Goal: Find specific page/section: Find specific page/section

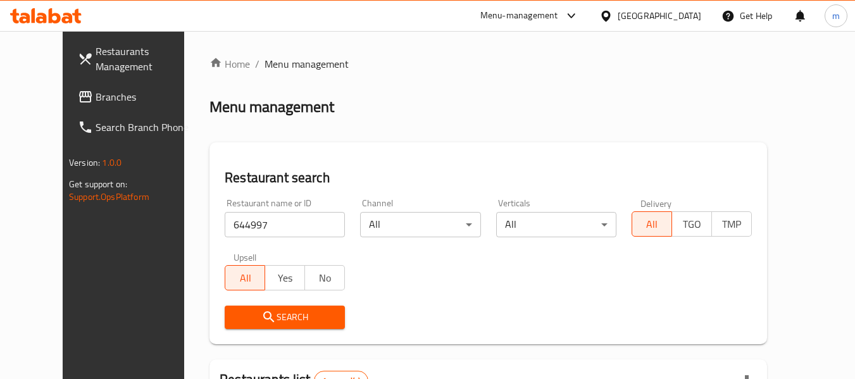
scroll to position [154, 0]
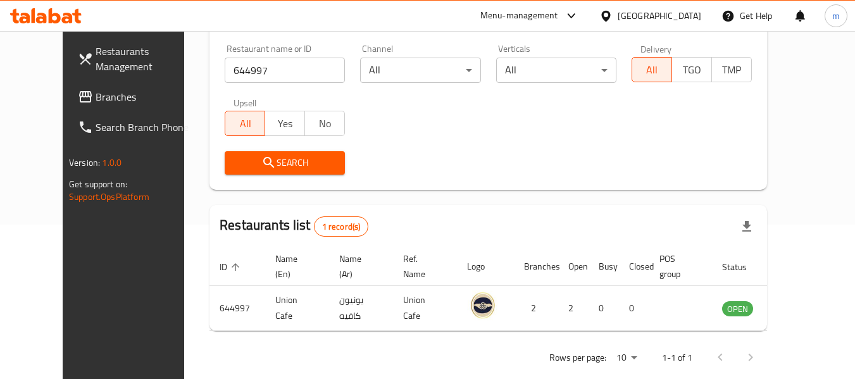
click at [96, 94] on span "Branches" at bounding box center [146, 96] width 100 height 15
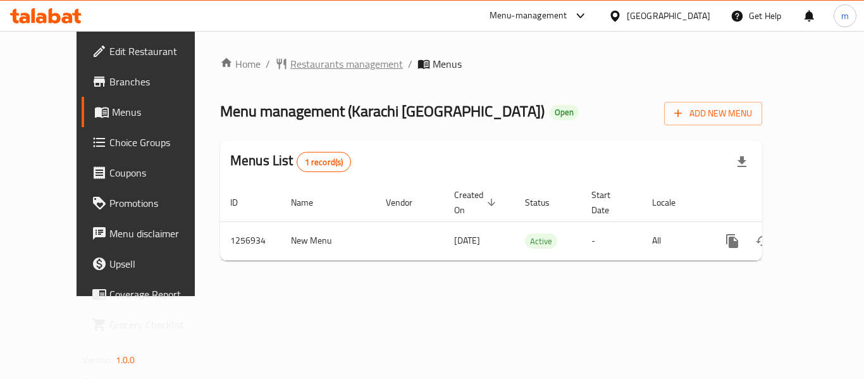
click at [314, 70] on span "Restaurants management" at bounding box center [346, 63] width 113 height 15
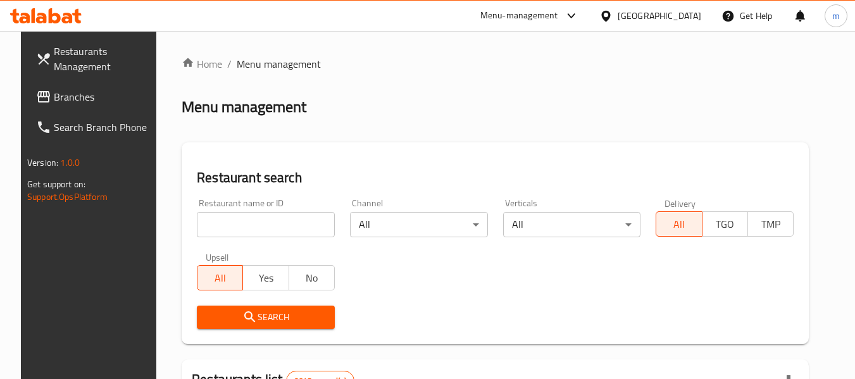
click at [260, 222] on input "search" at bounding box center [266, 224] width 138 height 25
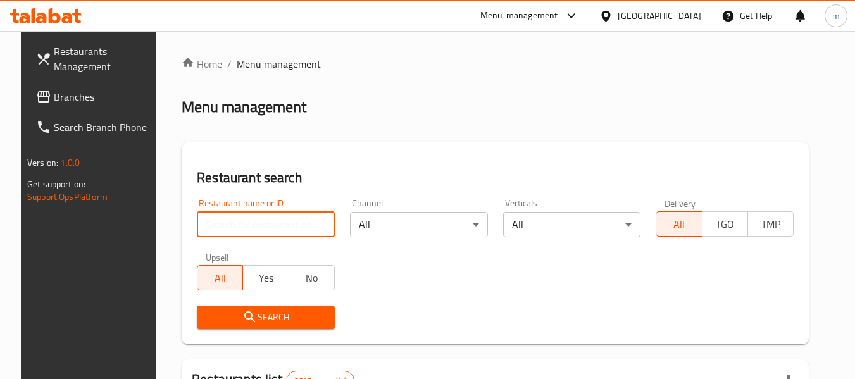
paste input "683200"
type input "683200"
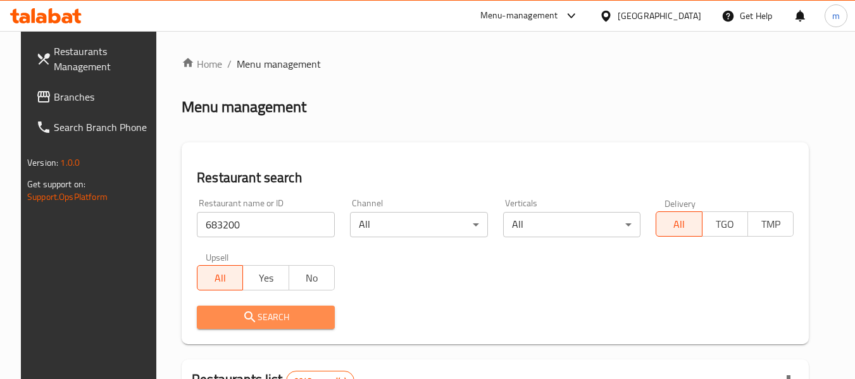
click at [267, 320] on span "Search" at bounding box center [266, 317] width 118 height 16
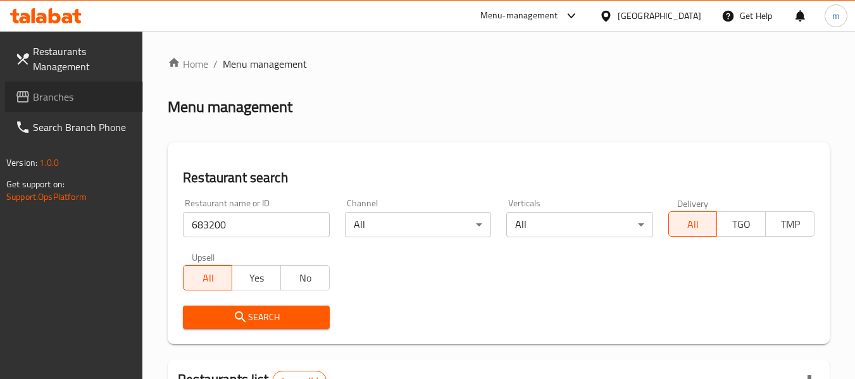
click at [71, 92] on span "Branches" at bounding box center [83, 96] width 100 height 15
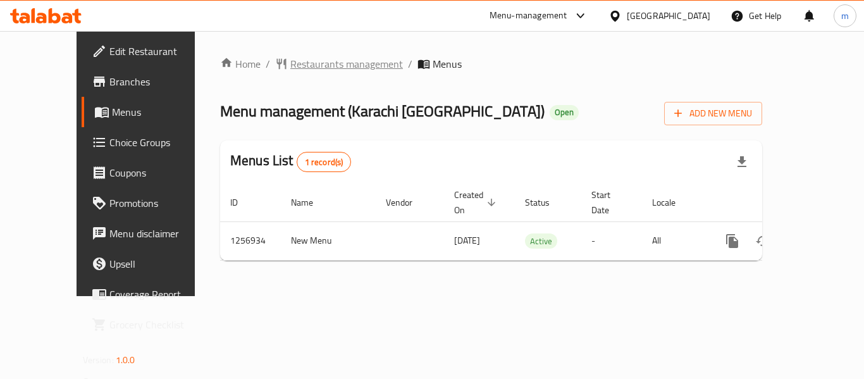
click at [304, 56] on span "Restaurants management" at bounding box center [346, 63] width 113 height 15
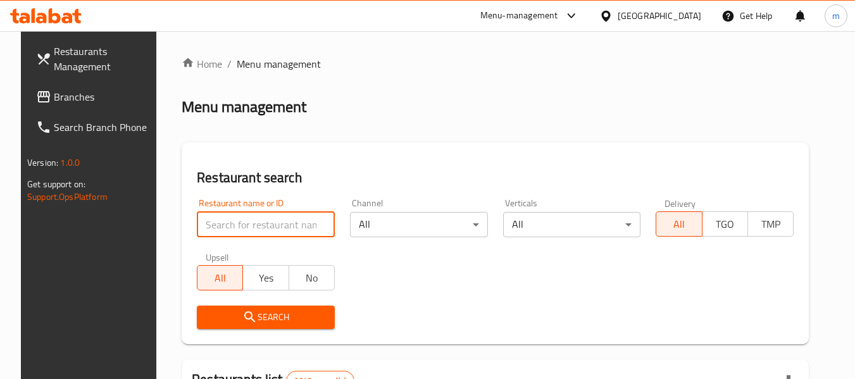
click at [262, 233] on input "search" at bounding box center [266, 224] width 138 height 25
paste input "683200"
type input "683200"
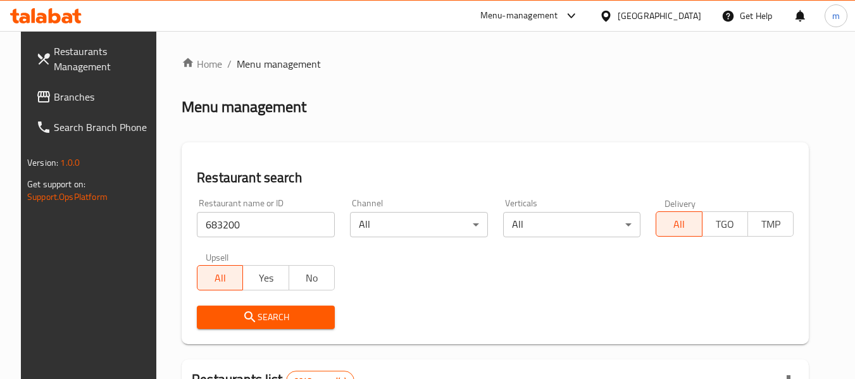
click at [251, 317] on span "Search" at bounding box center [266, 317] width 118 height 16
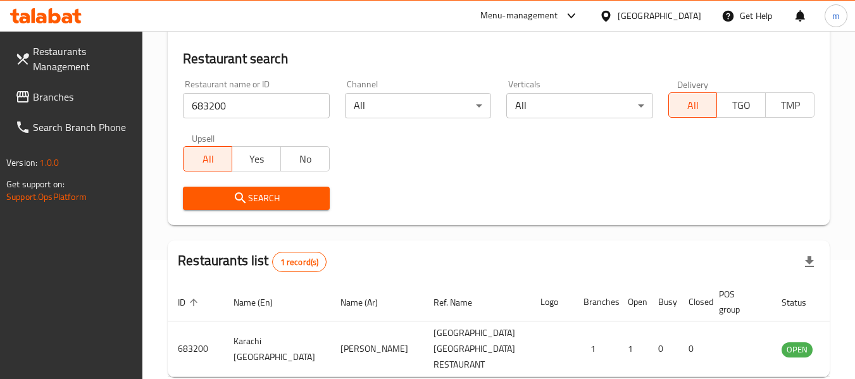
scroll to position [185, 0]
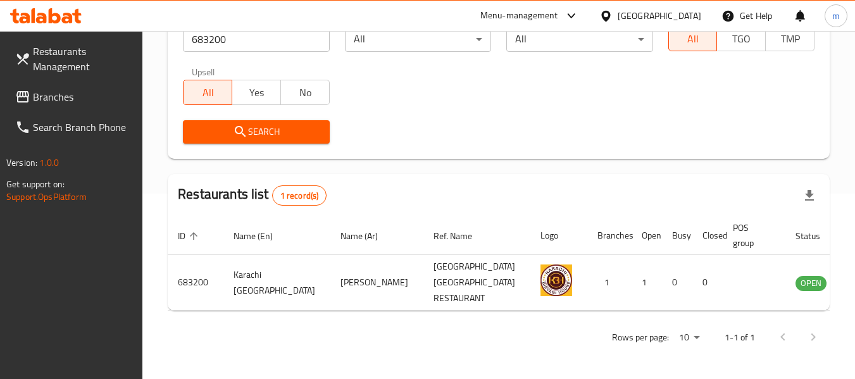
click at [688, 16] on div "Qatar" at bounding box center [660, 16] width 84 height 14
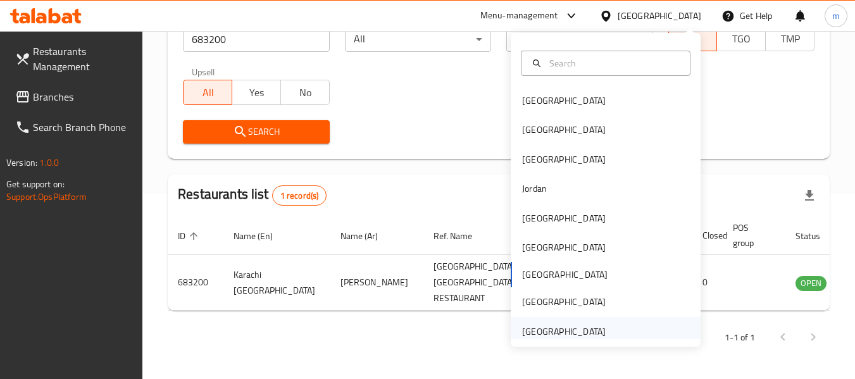
click at [560, 335] on div "[GEOGRAPHIC_DATA]" at bounding box center [564, 332] width 84 height 14
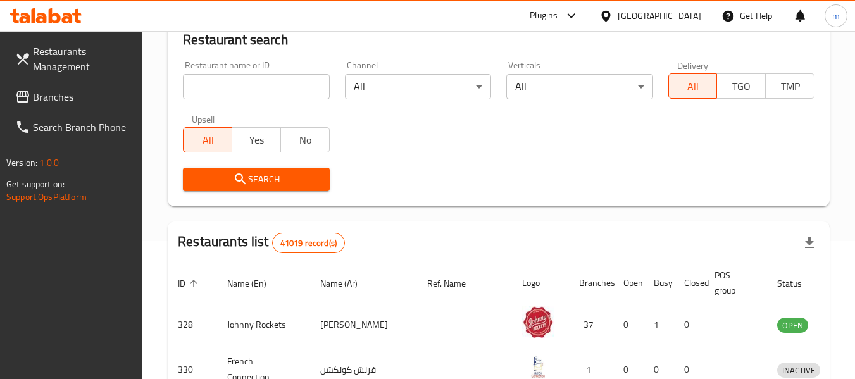
scroll to position [185, 0]
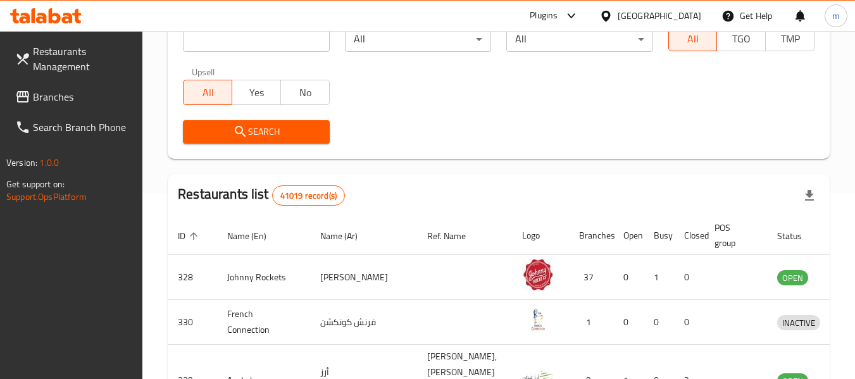
click at [73, 94] on span "Branches" at bounding box center [83, 96] width 100 height 15
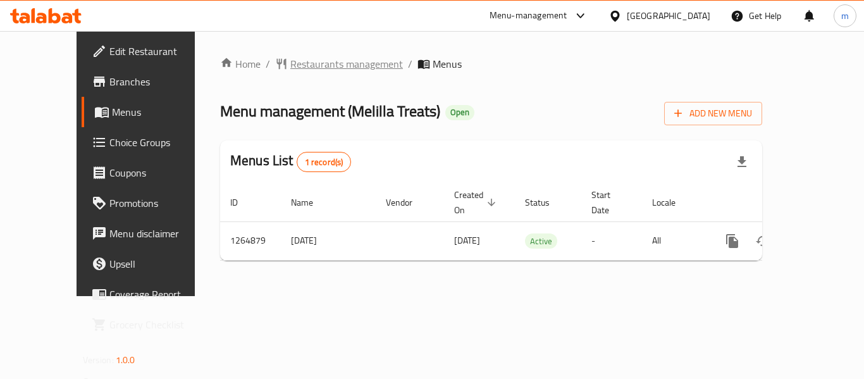
click at [311, 58] on span "Restaurants management" at bounding box center [346, 63] width 113 height 15
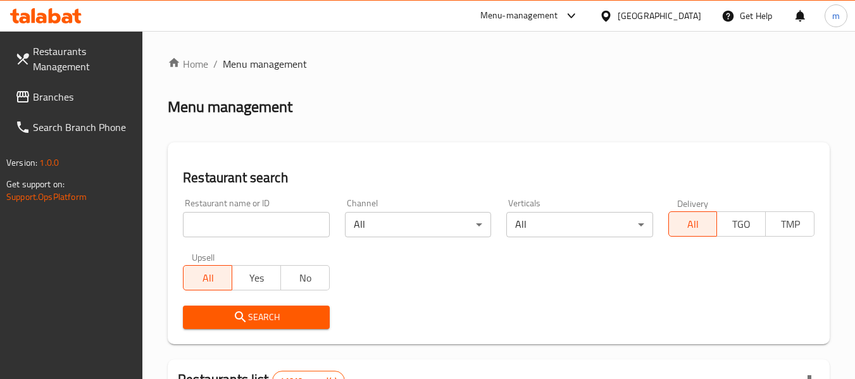
click at [287, 232] on input "search" at bounding box center [256, 224] width 146 height 25
paste input "686492"
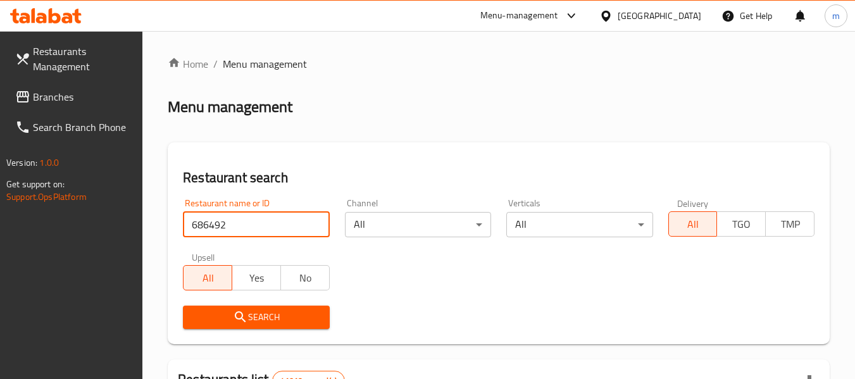
type input "686492"
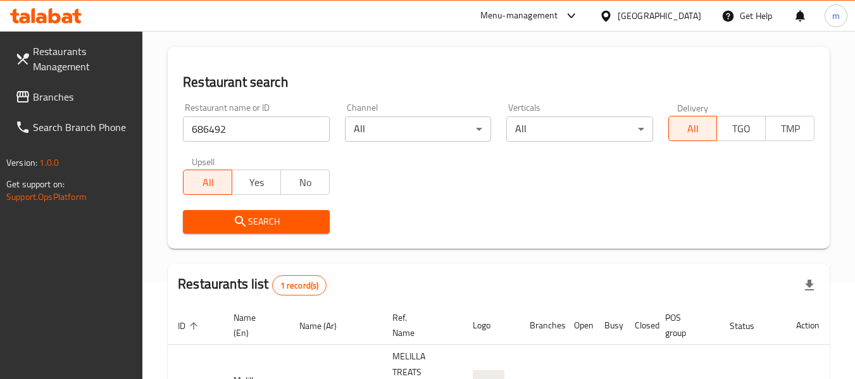
scroll to position [185, 0]
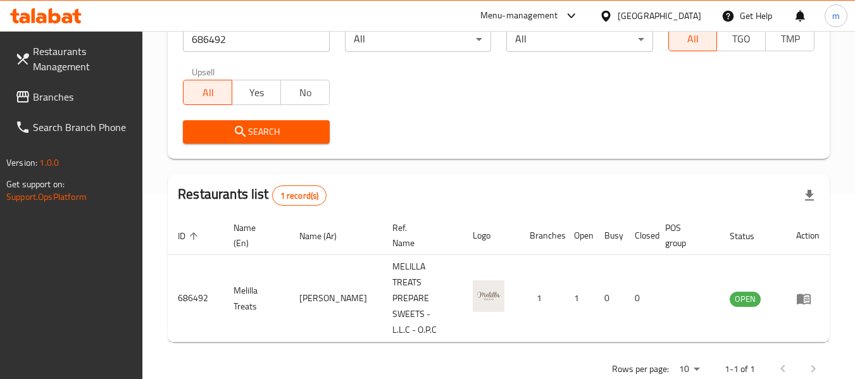
click at [76, 100] on span "Branches" at bounding box center [83, 96] width 100 height 15
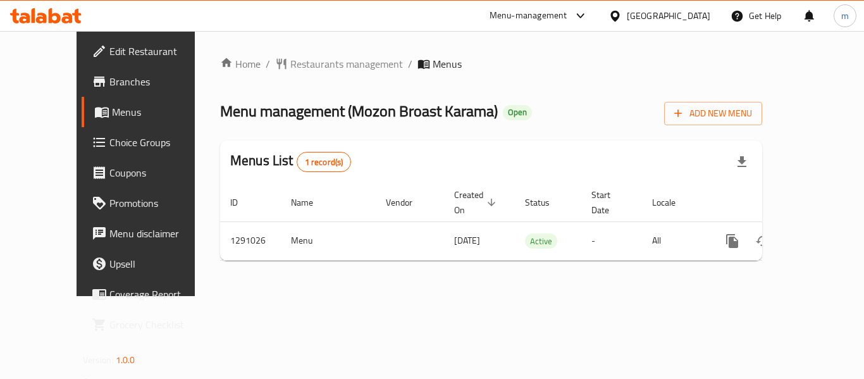
click at [464, 66] on ol "Home / Restaurants management / Menus" at bounding box center [491, 63] width 542 height 15
click at [327, 64] on span "Restaurants management" at bounding box center [346, 63] width 113 height 15
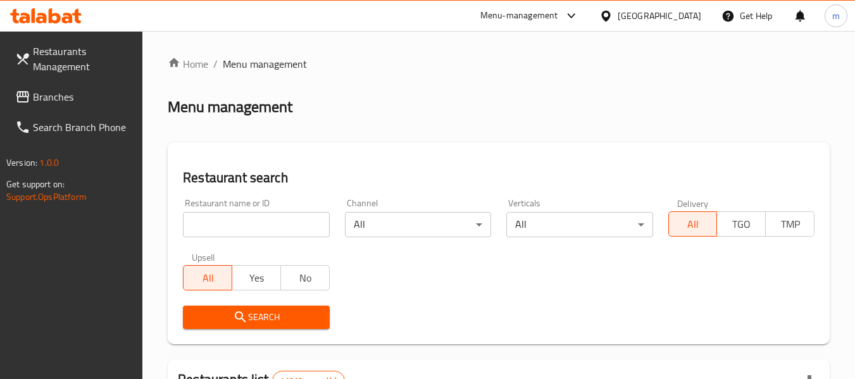
click at [263, 240] on div "Restaurant name or ID Restaurant name or ID" at bounding box center [255, 218] width 161 height 54
click at [264, 234] on input "search" at bounding box center [256, 224] width 146 height 25
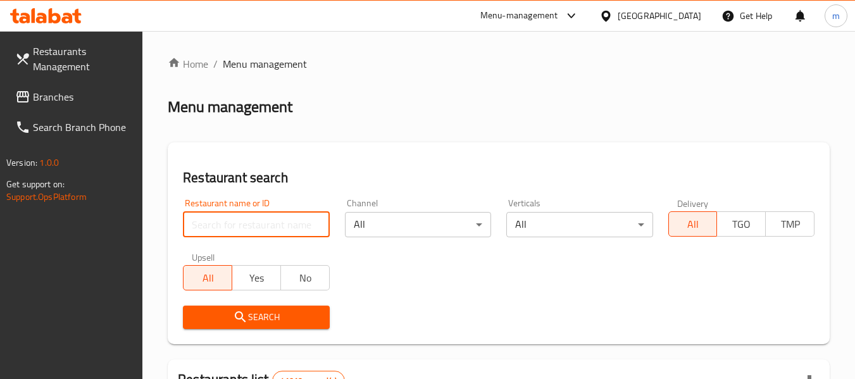
paste input "698500"
type input "698500"
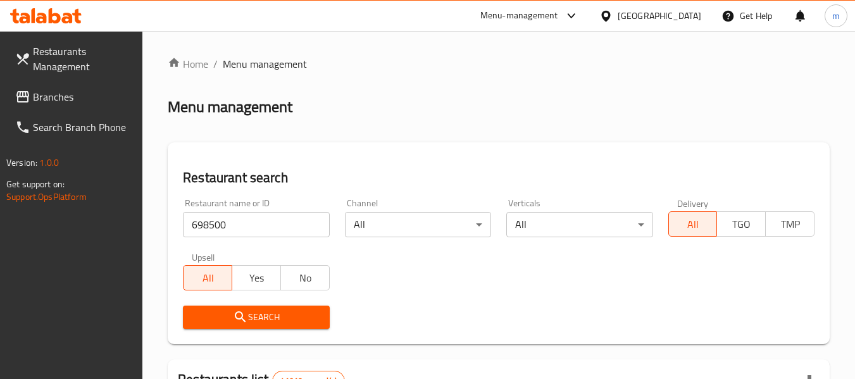
click at [270, 314] on span "Search" at bounding box center [256, 317] width 126 height 16
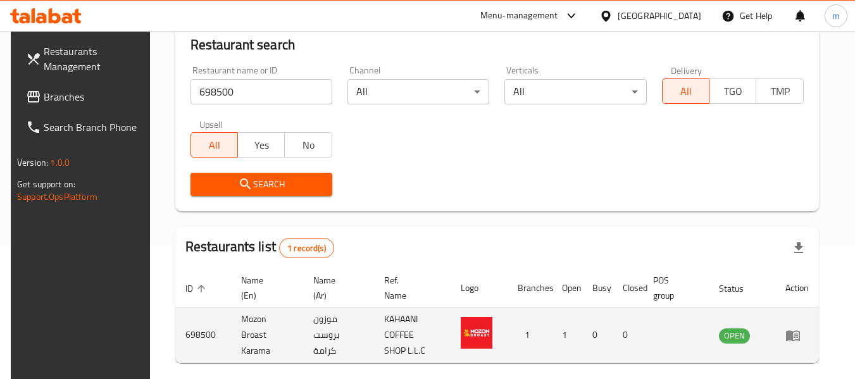
scroll to position [185, 0]
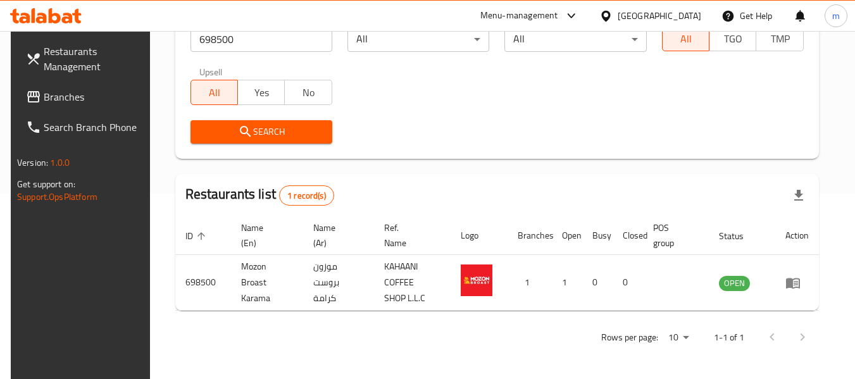
click at [62, 89] on span "Branches" at bounding box center [94, 96] width 100 height 15
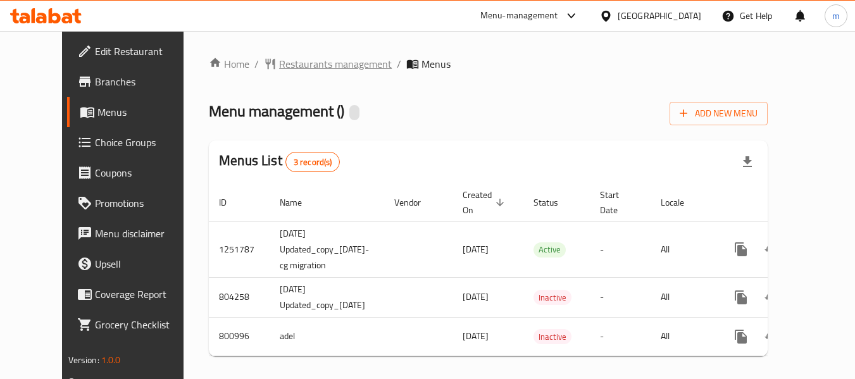
click at [297, 63] on span "Restaurants management" at bounding box center [335, 63] width 113 height 15
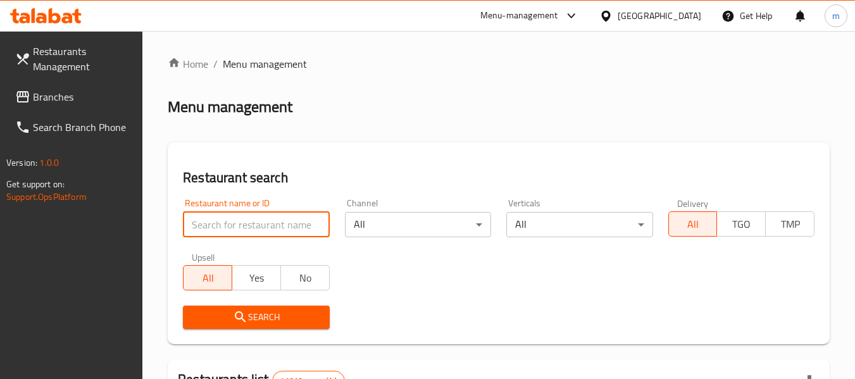
click at [277, 230] on input "search" at bounding box center [256, 224] width 146 height 25
paste input "653835"
type input "653835"
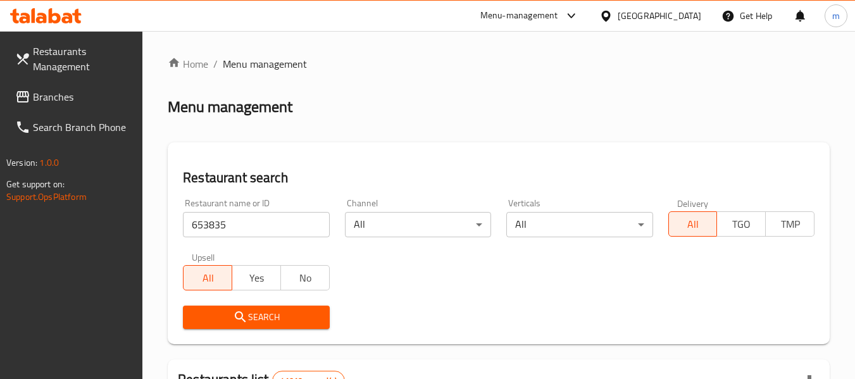
click at [271, 320] on span "Search" at bounding box center [256, 317] width 126 height 16
click at [58, 89] on span "Branches" at bounding box center [83, 96] width 100 height 15
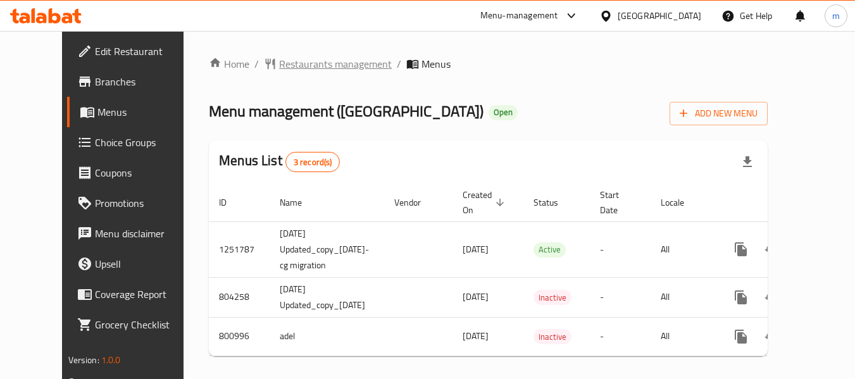
click at [303, 63] on span "Restaurants management" at bounding box center [335, 63] width 113 height 15
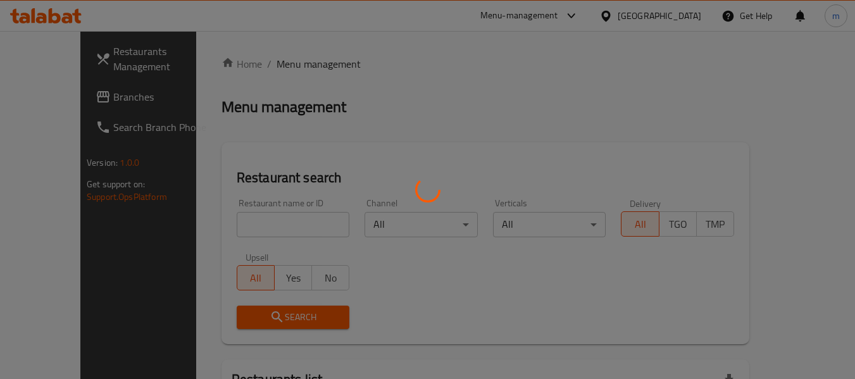
click at [261, 222] on div at bounding box center [427, 189] width 855 height 379
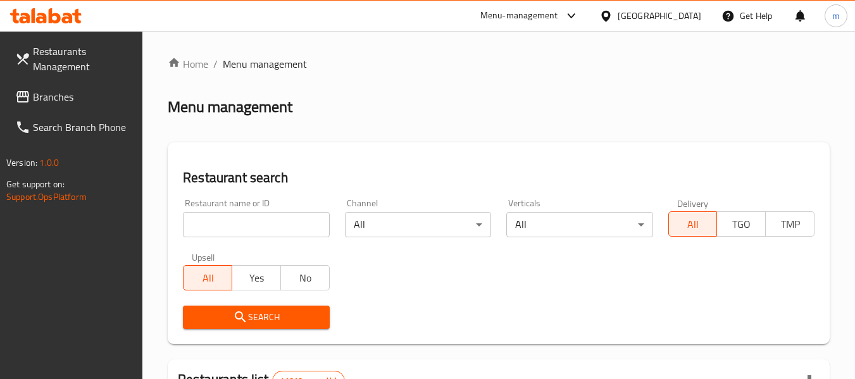
click at [261, 222] on input "search" at bounding box center [256, 224] width 146 height 25
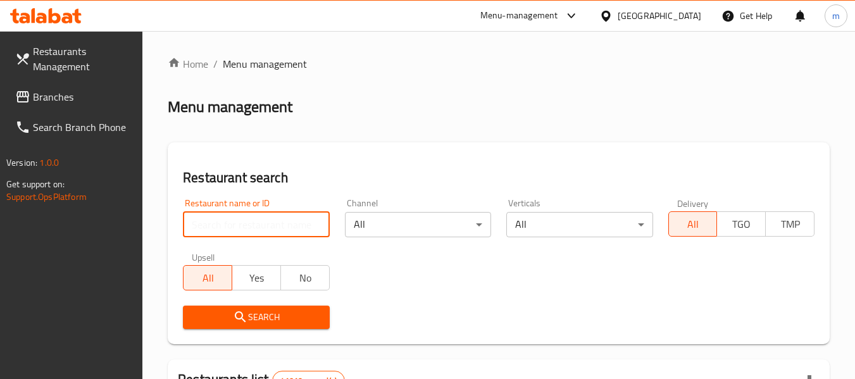
paste input "653835"
type input "653835"
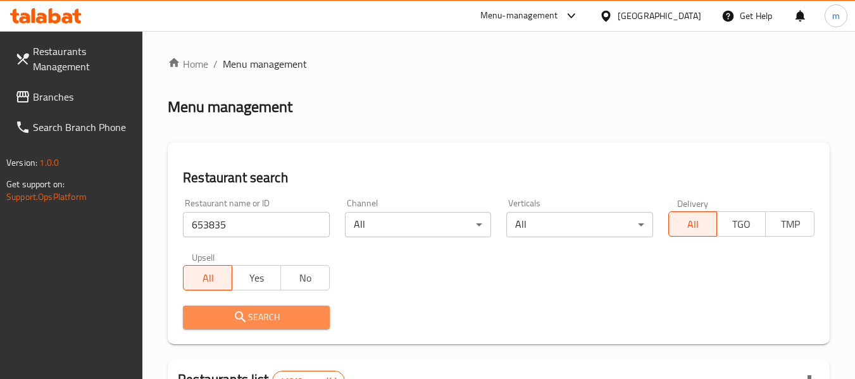
click at [296, 322] on span "Search" at bounding box center [256, 317] width 126 height 16
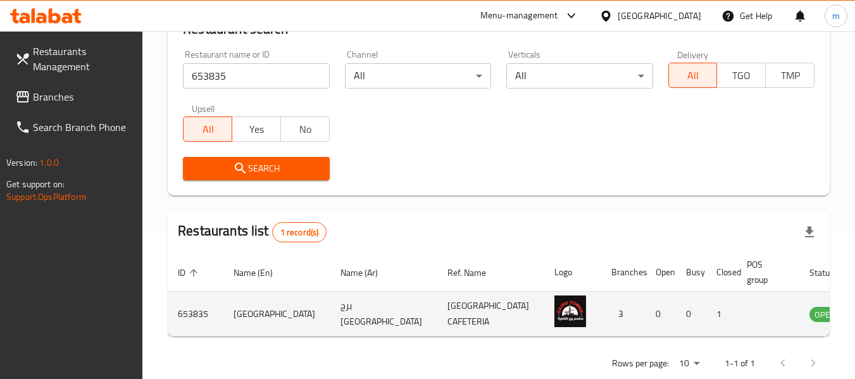
scroll to position [170, 0]
